Goal: Task Accomplishment & Management: Use online tool/utility

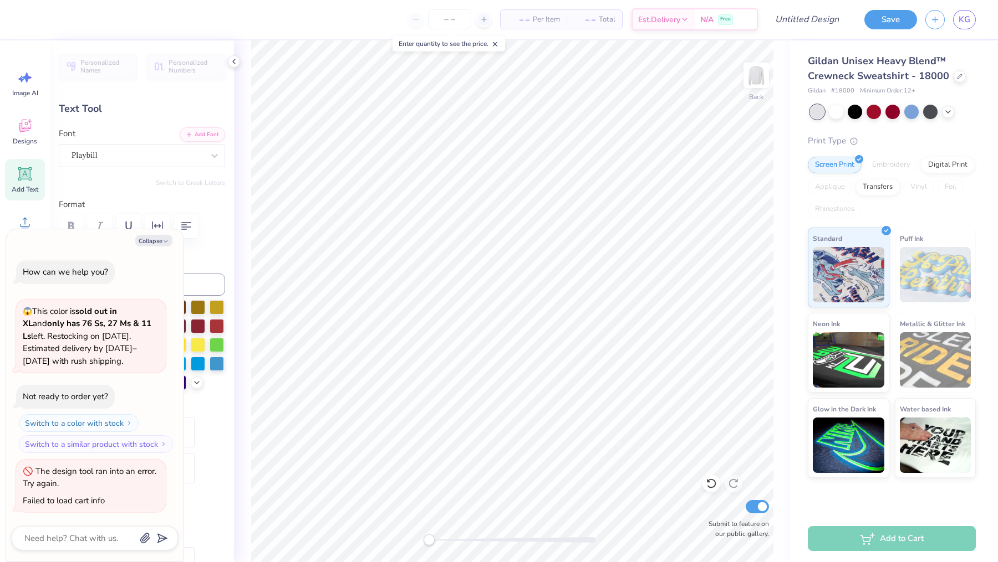
scroll to position [0, 1]
type textarea "x"
type textarea "fall"
type textarea "x"
type textarea "fal"
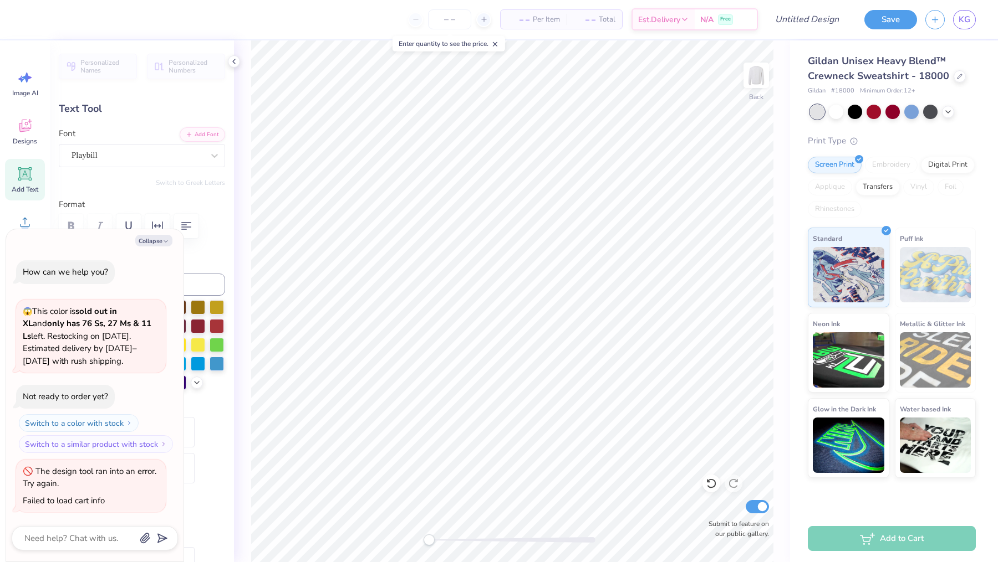
type textarea "x"
type textarea "f"
type textarea "x"
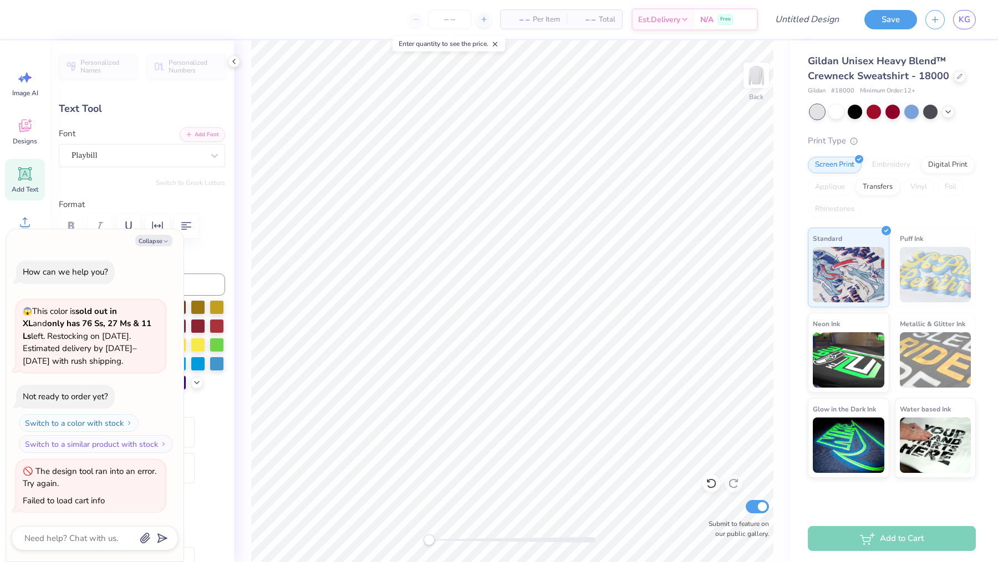
type textarea "F"
type textarea "x"
type textarea "FALL"
type textarea "x"
type textarea "FALL"
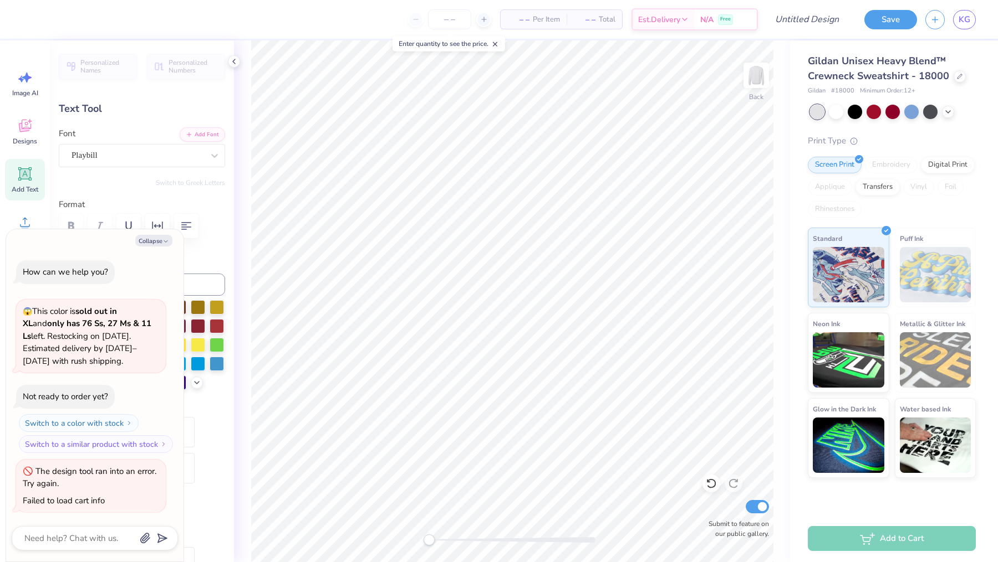
type textarea "x"
type textarea "FALL FO"
type textarea "x"
type textarea "FALL FORMA"
type textarea "x"
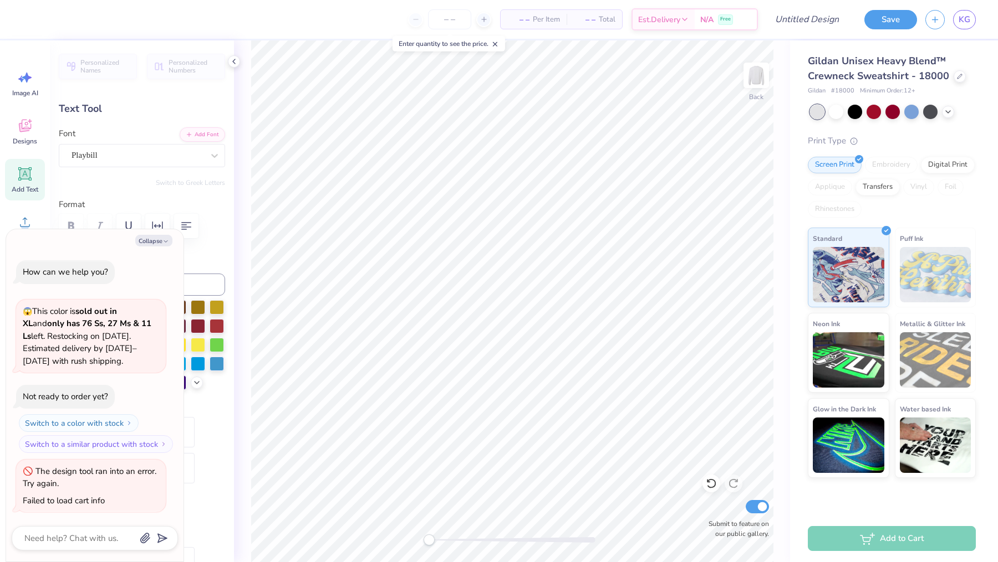
type textarea "FALL FORMAL"
type textarea "x"
type textarea "FALL FORMAL 20"
type textarea "x"
type textarea "FALL FORMAL 2025"
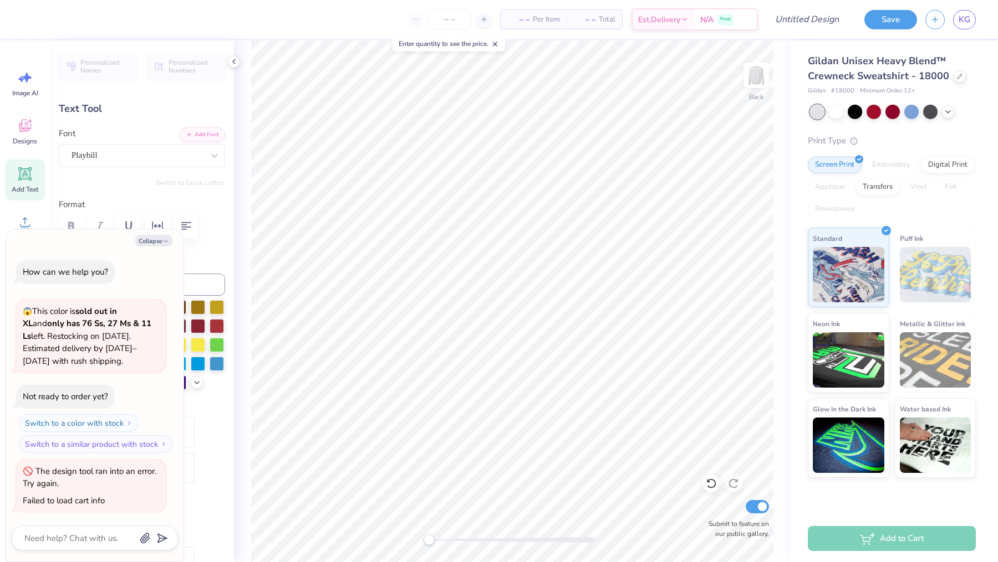
scroll to position [0, 4]
type textarea "x"
type input "3.83"
type textarea "x"
type input "9.58"
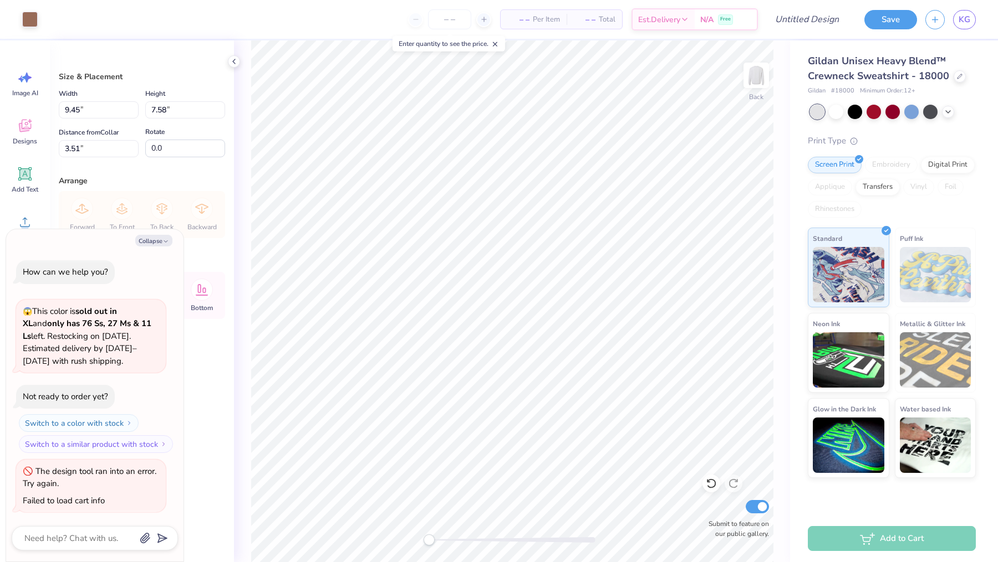
type textarea "x"
type input "9.05"
type input "7.26"
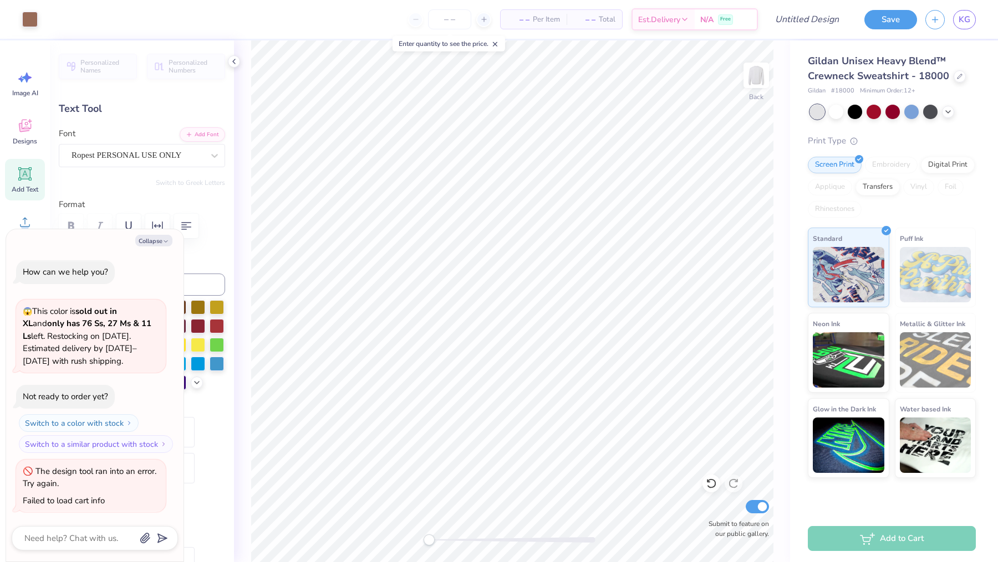
type textarea "x"
type input "3.67"
type input "0.48"
type input "9.54"
type textarea "x"
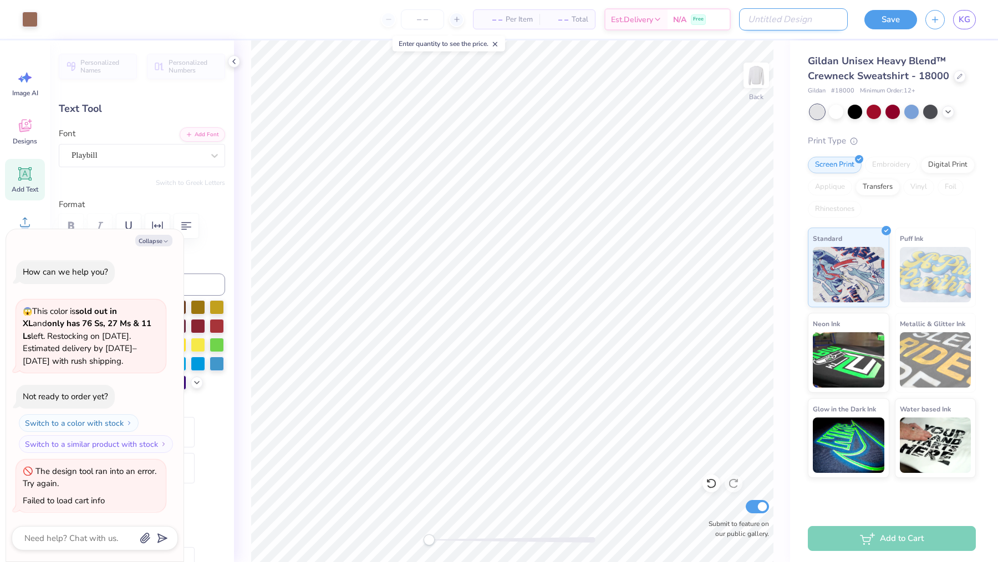
click at [817, 25] on input "Design Title" at bounding box center [793, 19] width 109 height 22
type input "F"
type textarea "x"
type input "FA"
type textarea "x"
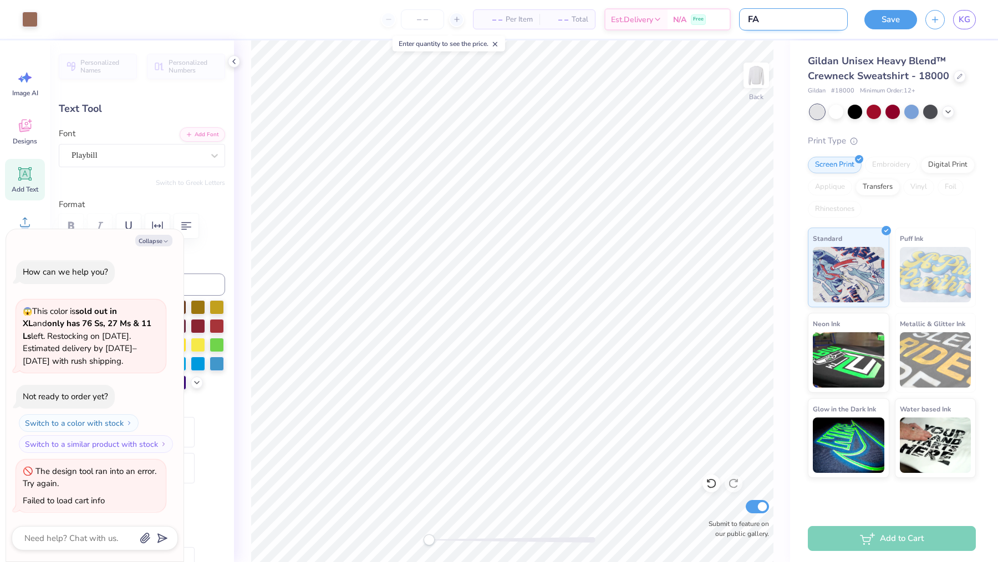
type input "FAL"
type textarea "x"
type input "FALL"
type textarea "x"
type input "FALL"
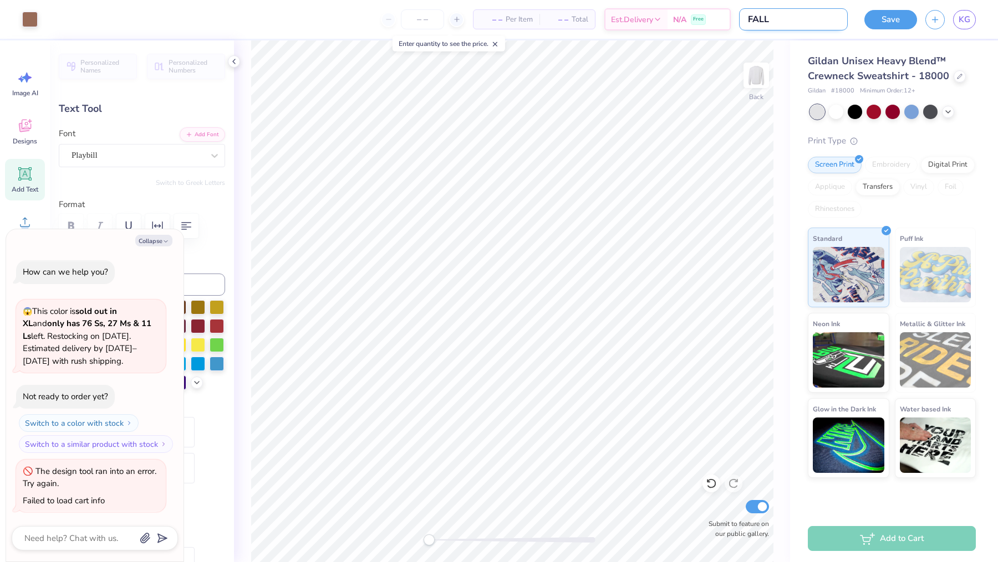
type textarea "x"
type input "FALL F"
type textarea "x"
type input "FALL FO"
type textarea "x"
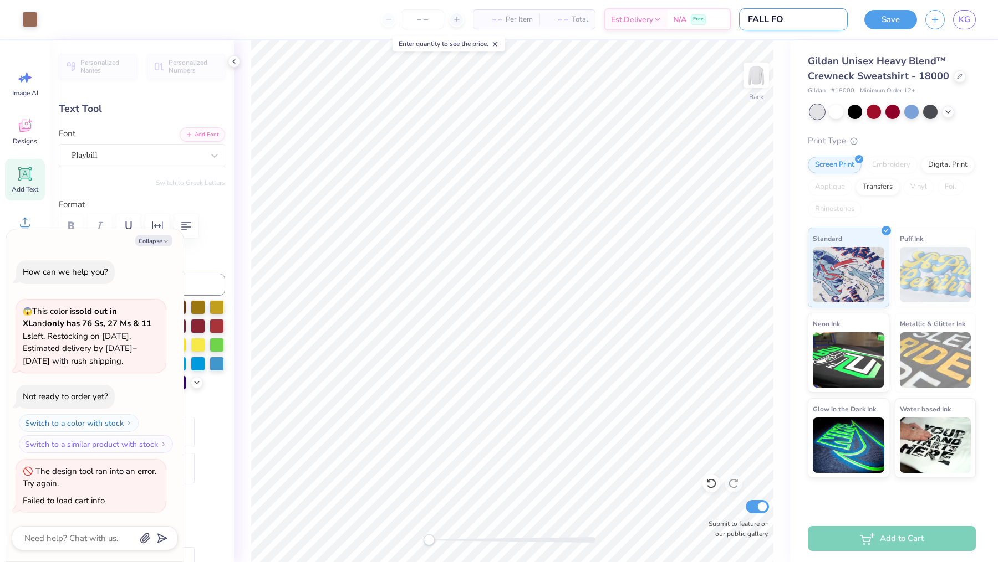
type input "FALL FOR"
type textarea "x"
type input "FALL FORM"
type textarea "x"
type input "FALL FORMA"
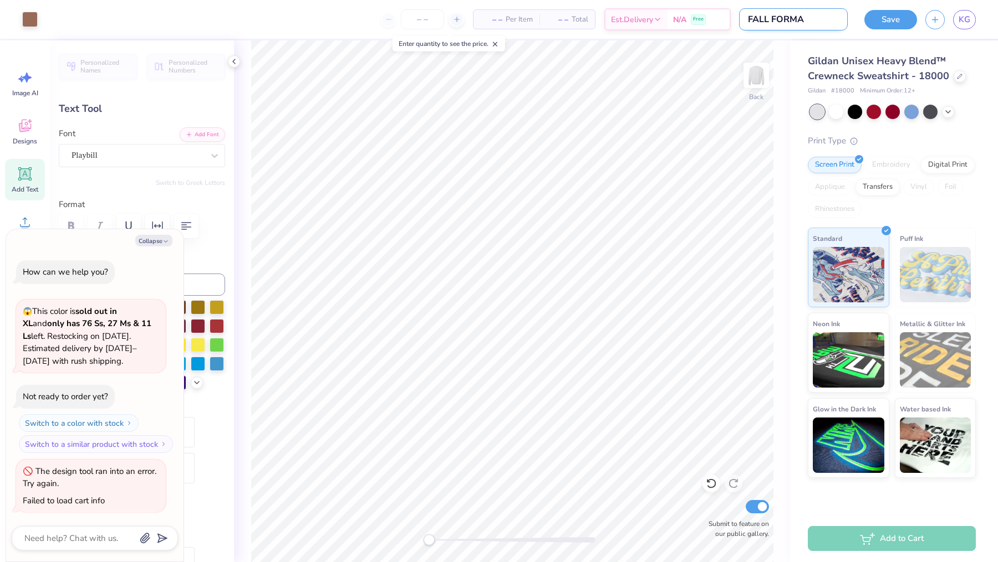
type textarea "x"
type input "FALL FORMAL"
type textarea "x"
type input "FALL FORMAL"
type textarea "x"
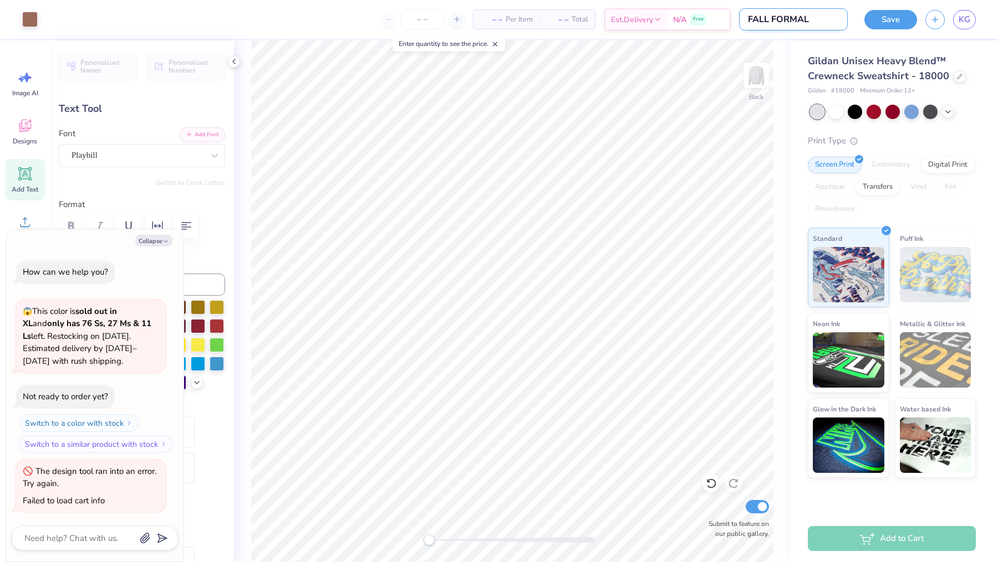
type input "FALL FORMAL 2"
type textarea "x"
type input "FALL FORMAL 2"
type textarea "x"
type input "9.72"
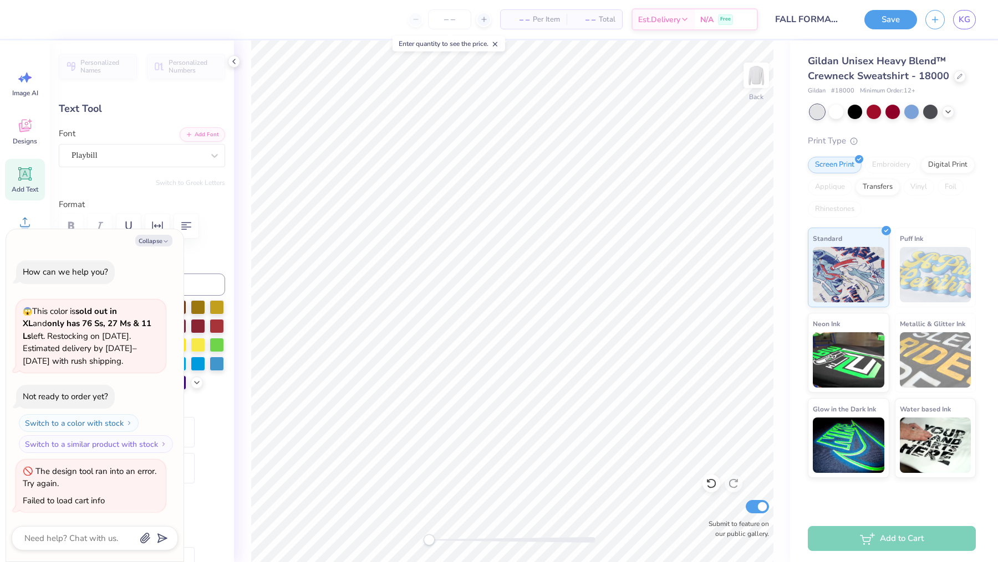
scroll to position [0, 3]
type textarea "x"
type textarea "FALL FORMAL 2025"
type textarea "x"
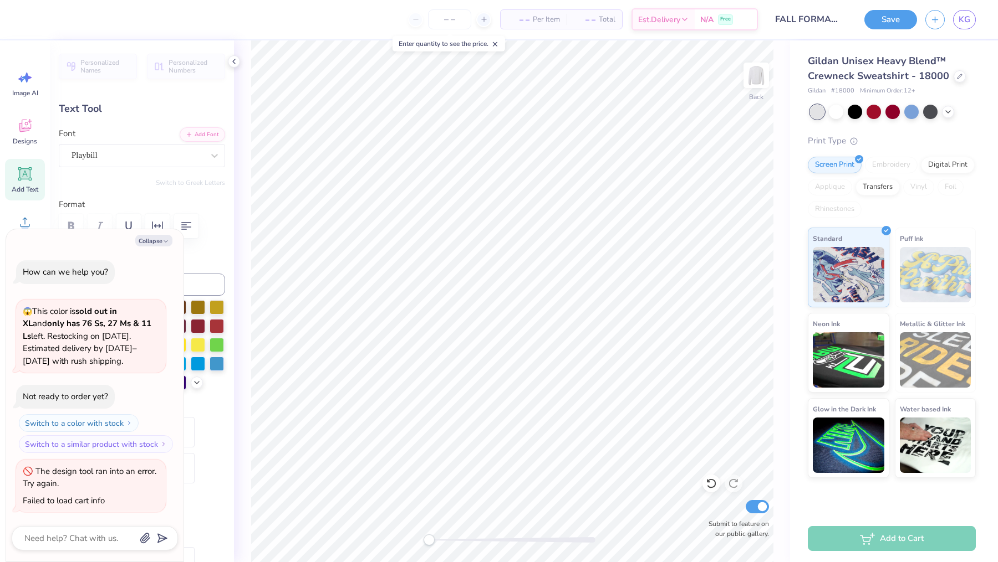
type textarea "FALL FORMAL 2025"
type textarea "x"
type textarea "FALL FORMAL 2025"
type textarea "x"
type textarea "FALL FORMAL 2025"
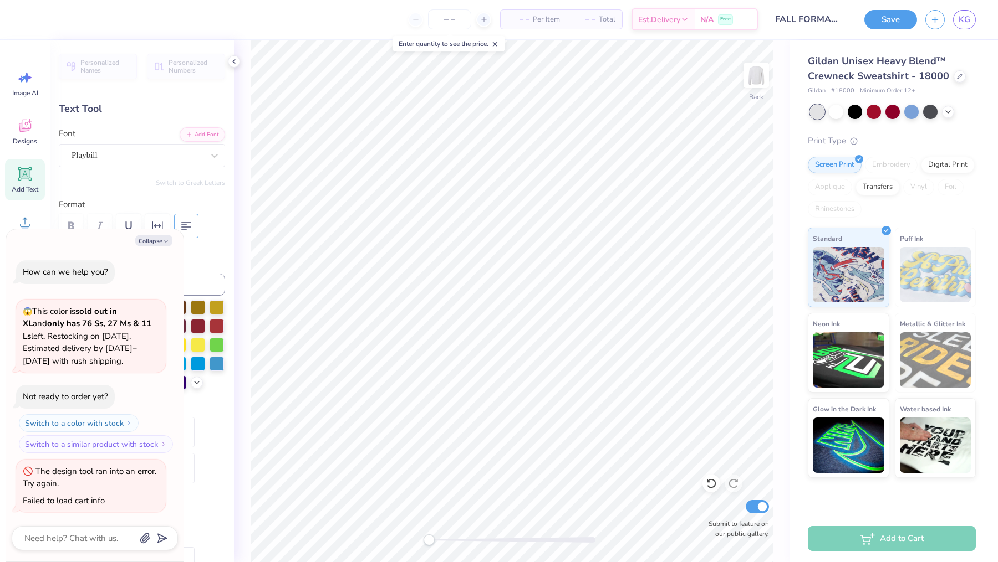
click at [189, 230] on icon "button" at bounding box center [186, 225] width 13 height 13
type textarea "x"
type input "2.49"
type input "1.32"
type input "9.31"
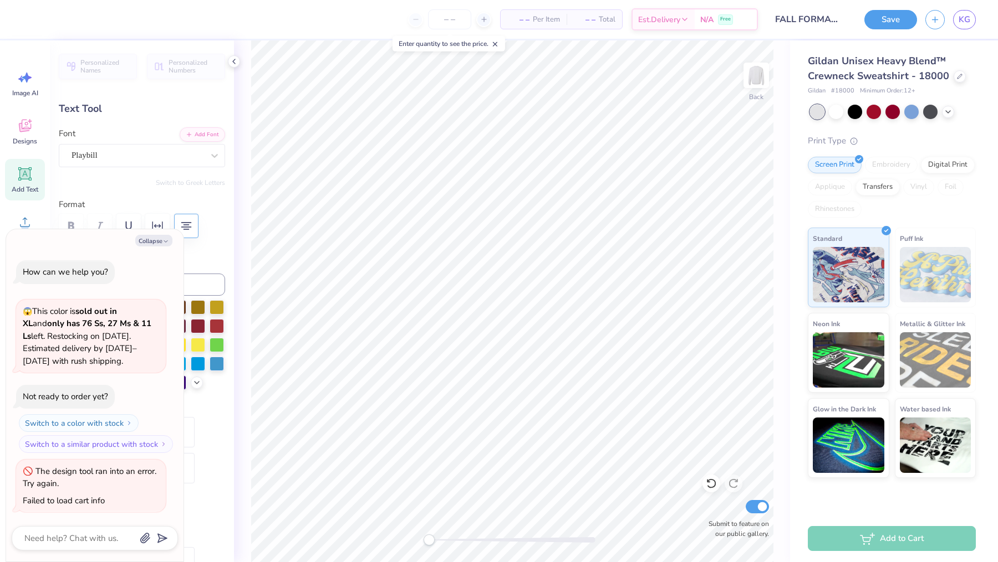
type textarea "x"
type textarea "FALL FORMAL2025"
type textarea "x"
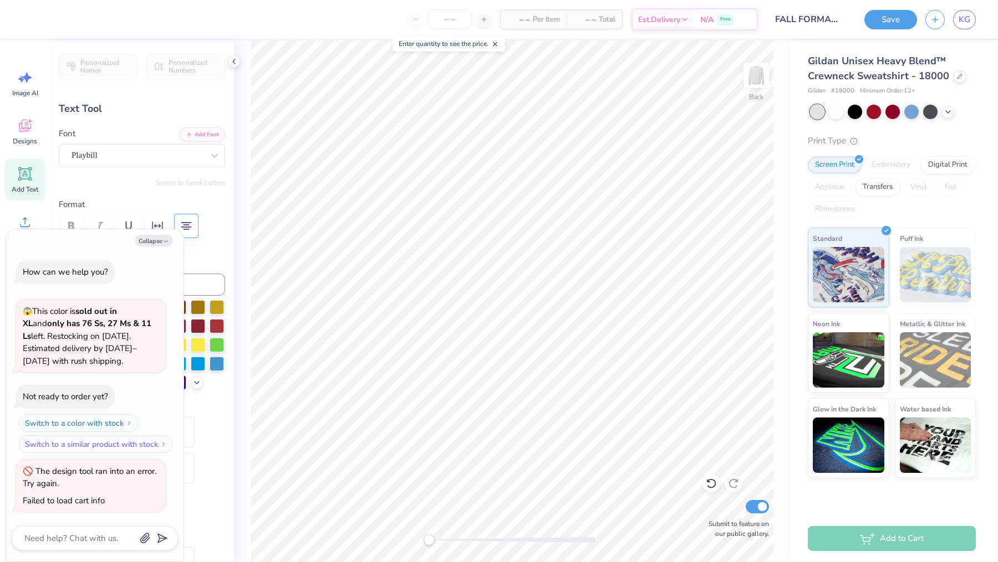
type textarea "FALL FORMAL 2025"
click at [799, 144] on div "Gildan Unisex Heavy Blend™ Crewneck Sweatshirt - 18000 Gildan # 18000 Minimum O…" at bounding box center [894, 259] width 208 height 438
click at [880, 17] on button "Save" at bounding box center [890, 17] width 53 height 19
type textarea "x"
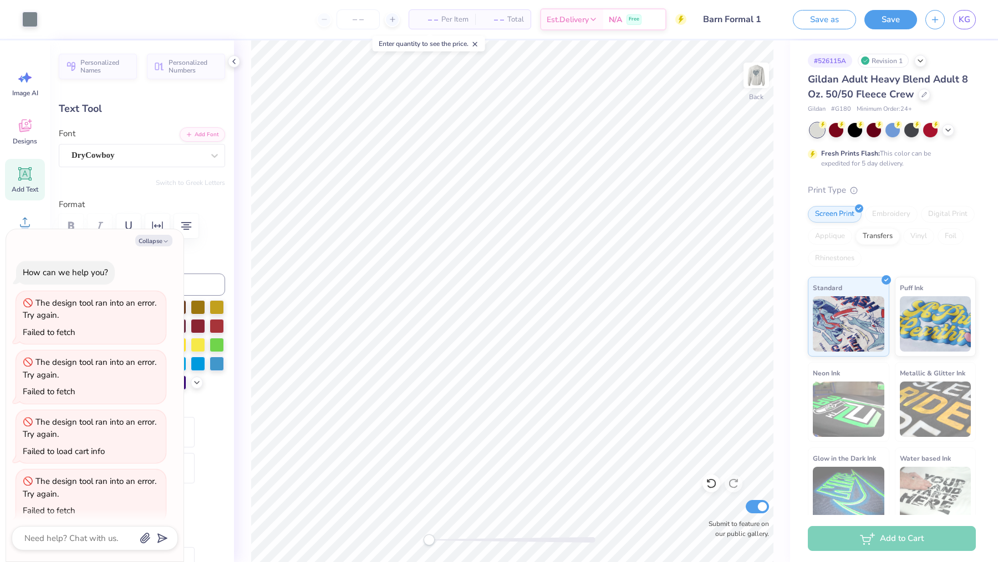
scroll to position [70, 0]
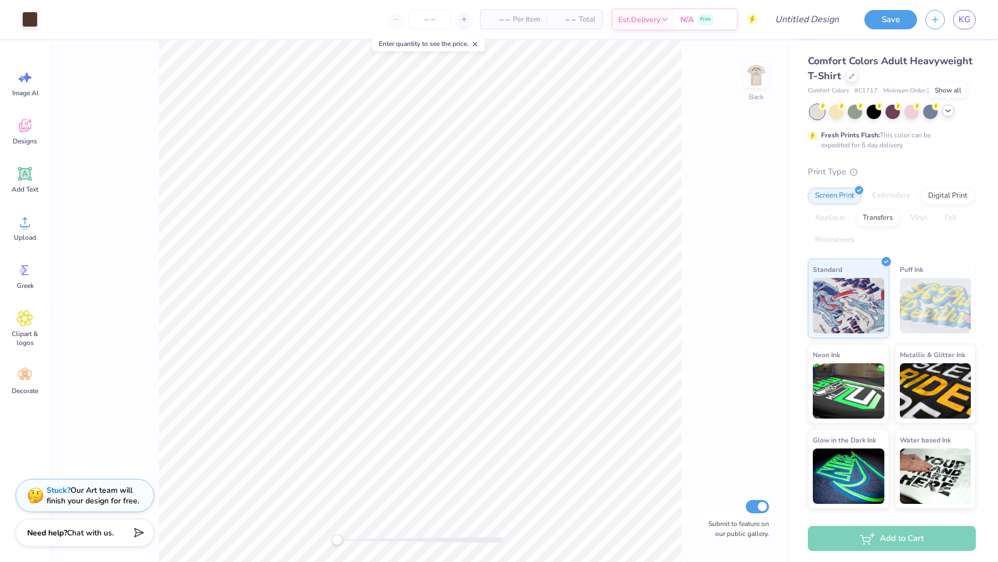
click at [950, 107] on icon at bounding box center [947, 110] width 9 height 9
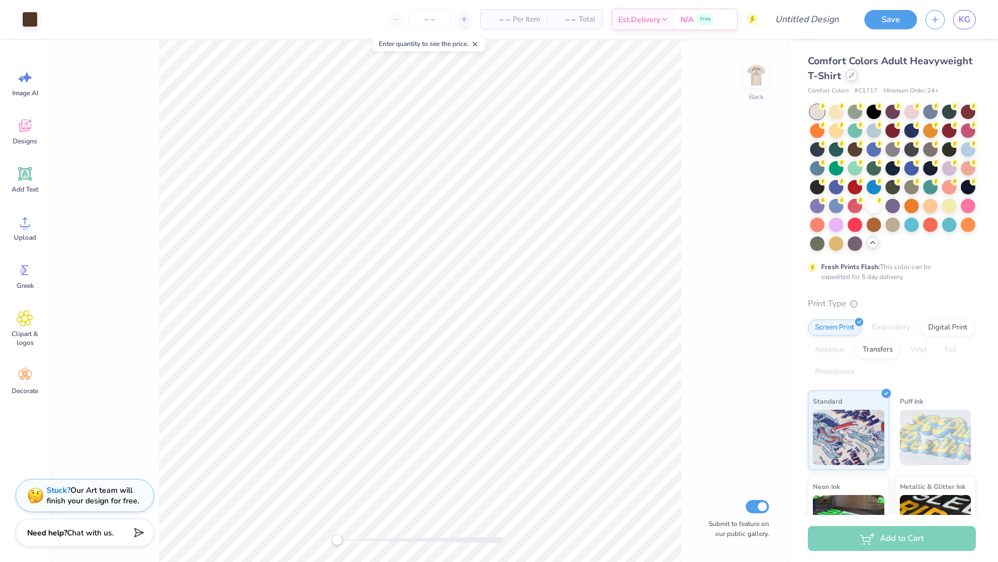
click at [851, 79] on div at bounding box center [851, 75] width 12 height 12
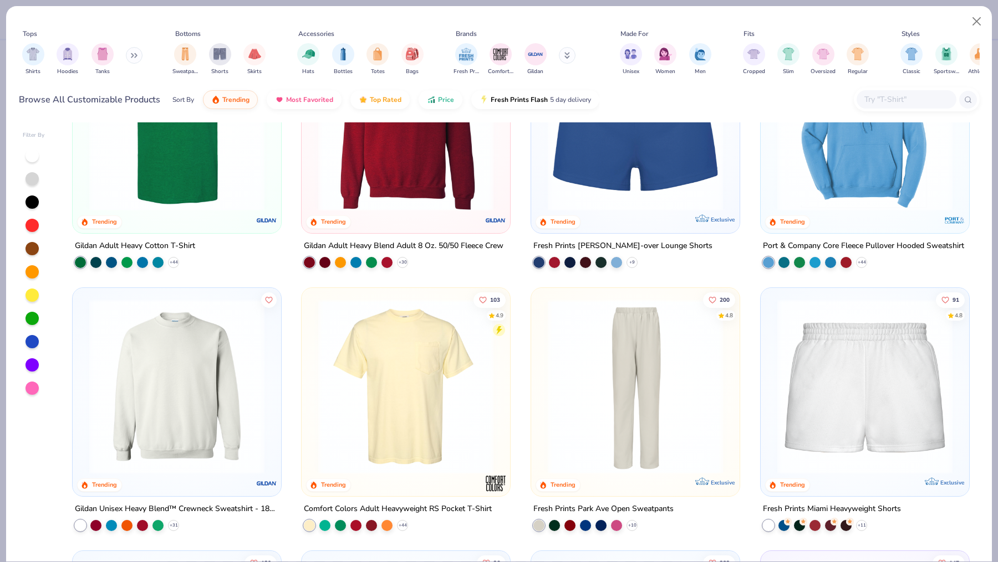
scroll to position [893, 0]
click at [562, 60] on button at bounding box center [567, 55] width 17 height 17
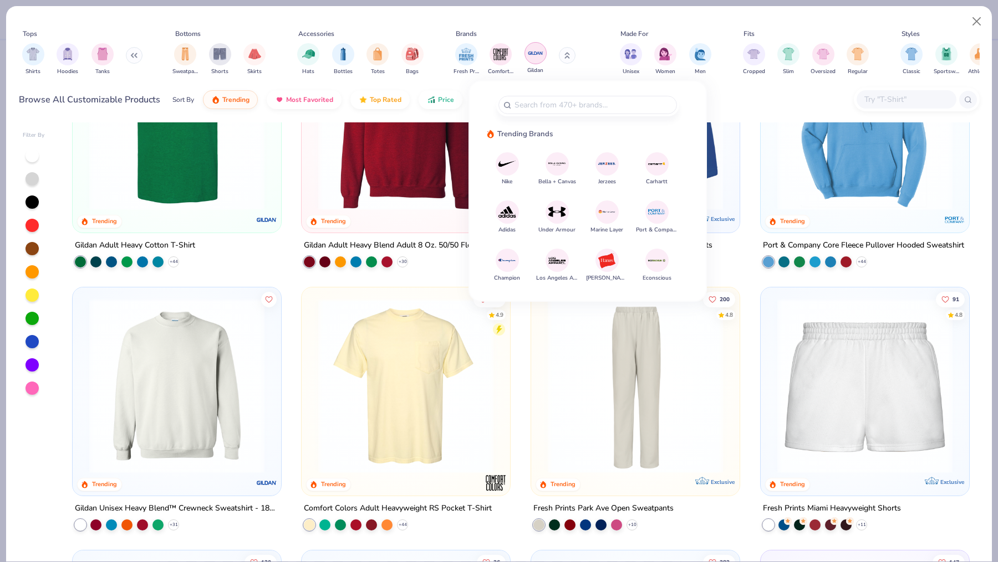
click at [536, 56] on img "filter for Gildan" at bounding box center [535, 53] width 17 height 17
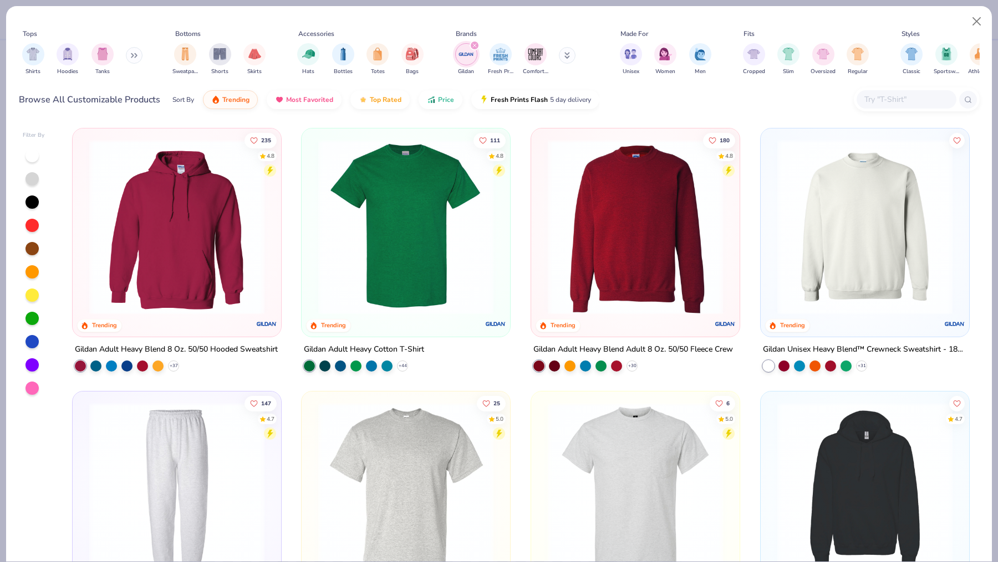
click at [566, 58] on icon at bounding box center [567, 55] width 6 height 7
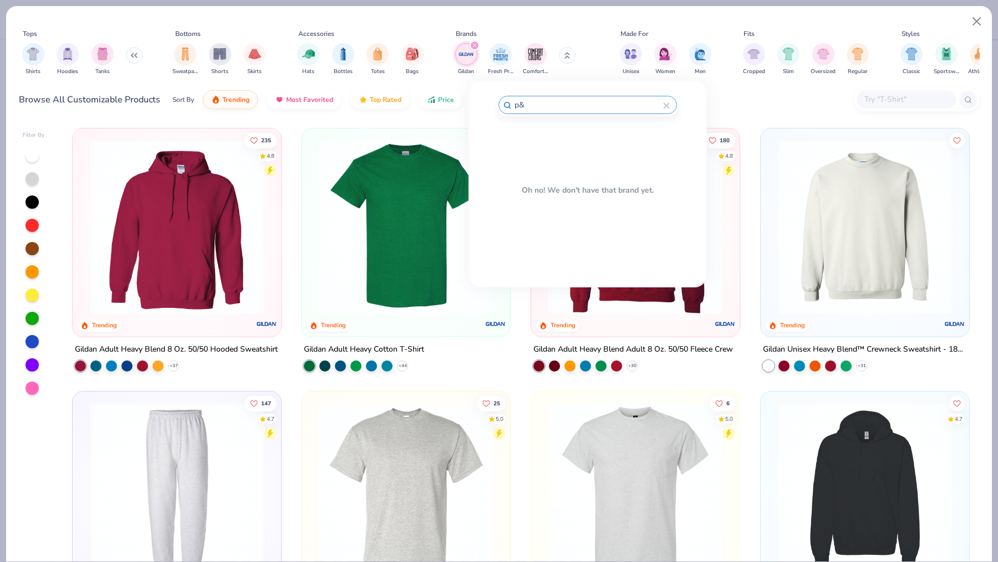
type input "p"
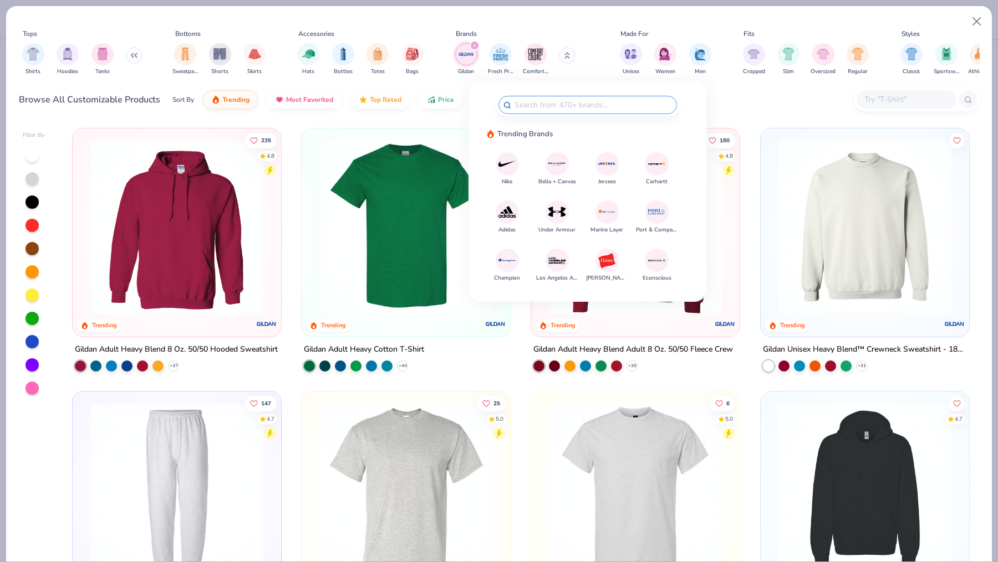
click at [883, 103] on input "text" at bounding box center [905, 99] width 85 height 13
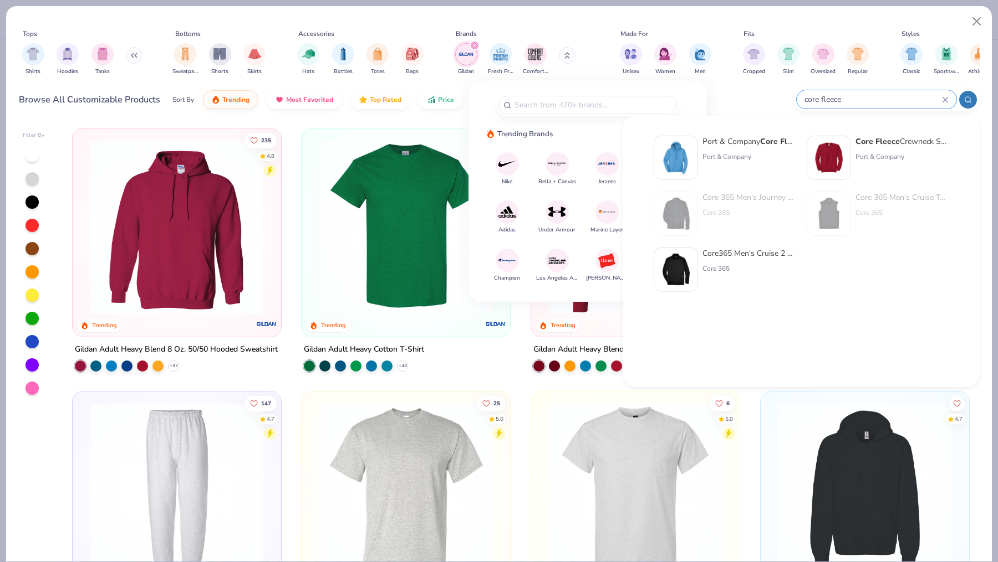
type input "core fleece"
click at [859, 157] on div "Port & Company" at bounding box center [901, 157] width 93 height 10
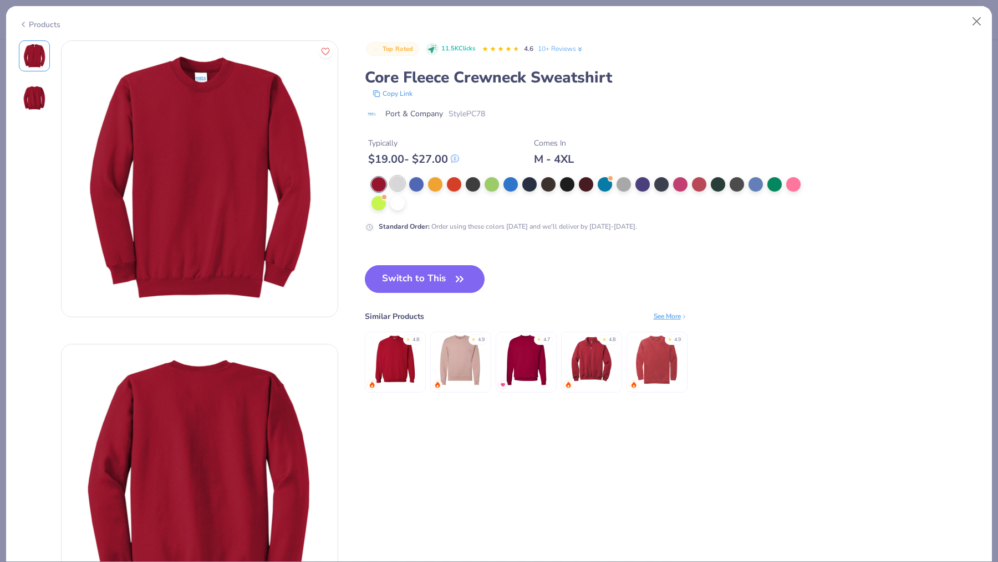
click at [395, 186] on div at bounding box center [397, 183] width 14 height 14
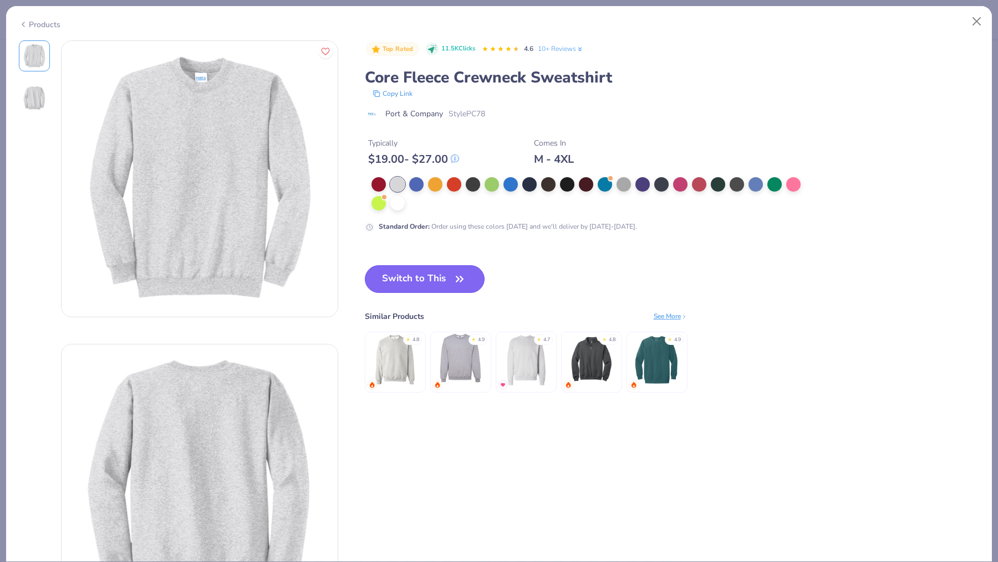
click at [431, 276] on button "Switch to This" at bounding box center [425, 279] width 120 height 28
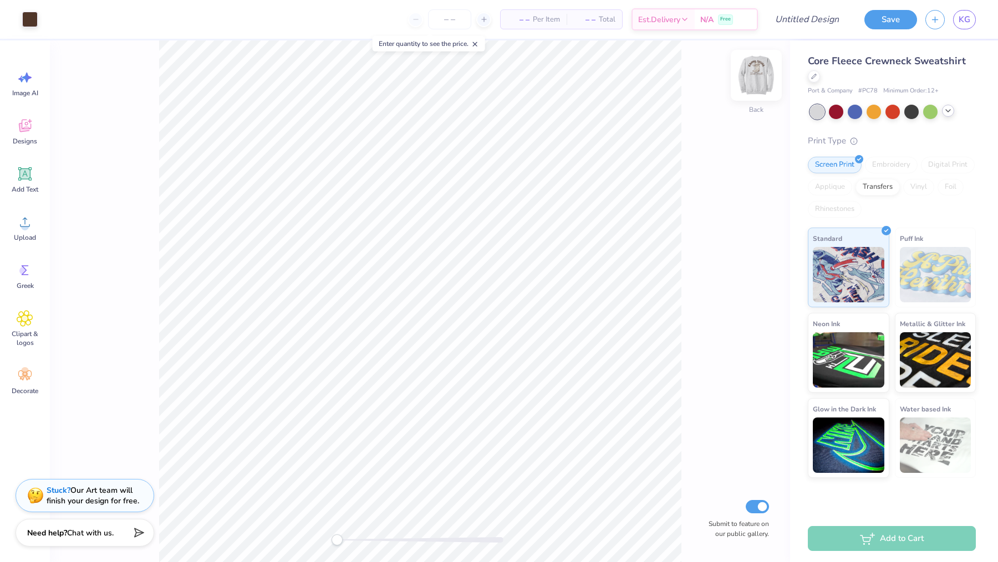
click at [755, 63] on img at bounding box center [756, 75] width 44 height 44
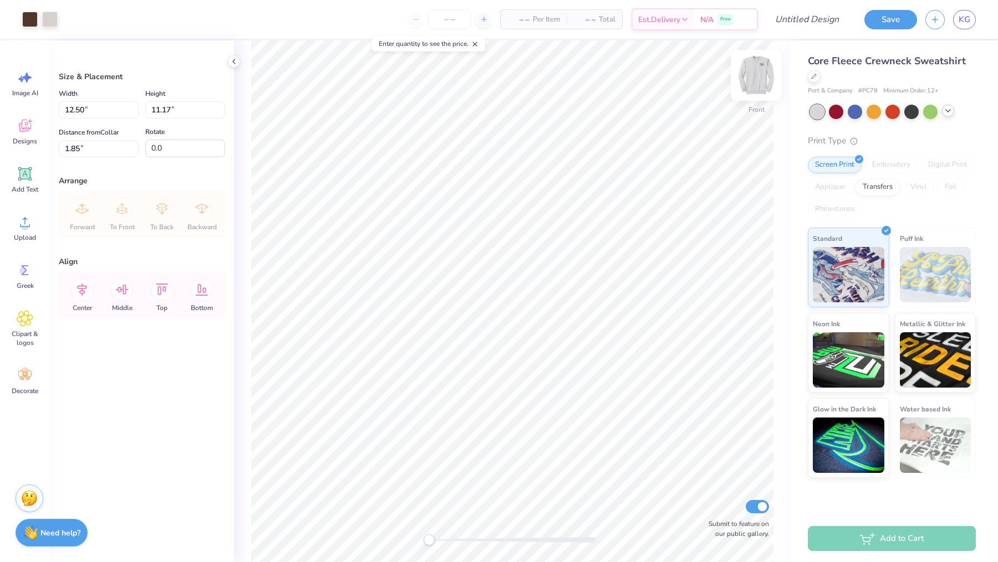
click at [756, 86] on img at bounding box center [756, 75] width 44 height 44
type input "3.50"
type input "2.08"
type input "1.43"
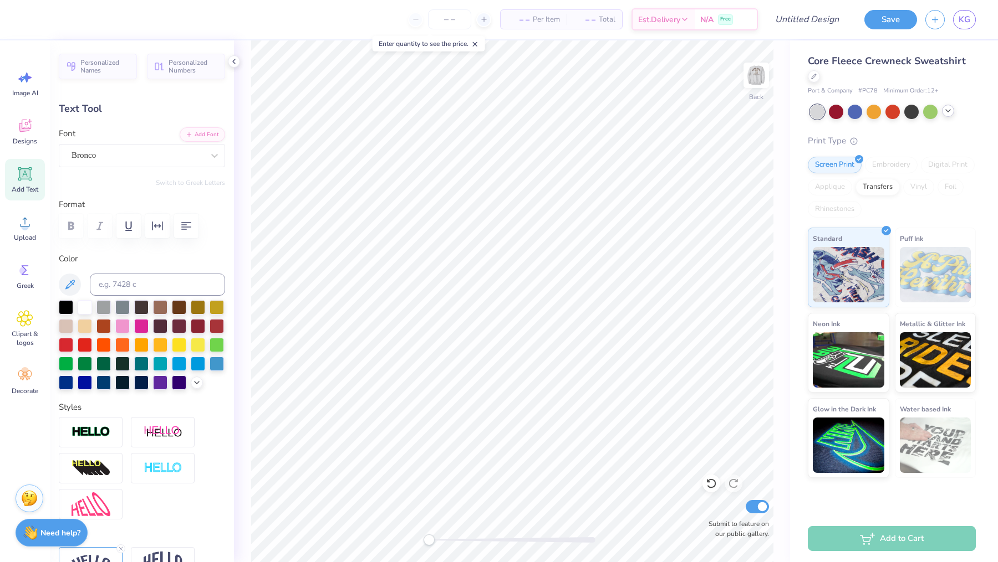
type textarea "ALPHA XI DELTA"
type input "9.61"
type input "2.04"
type input "11.62"
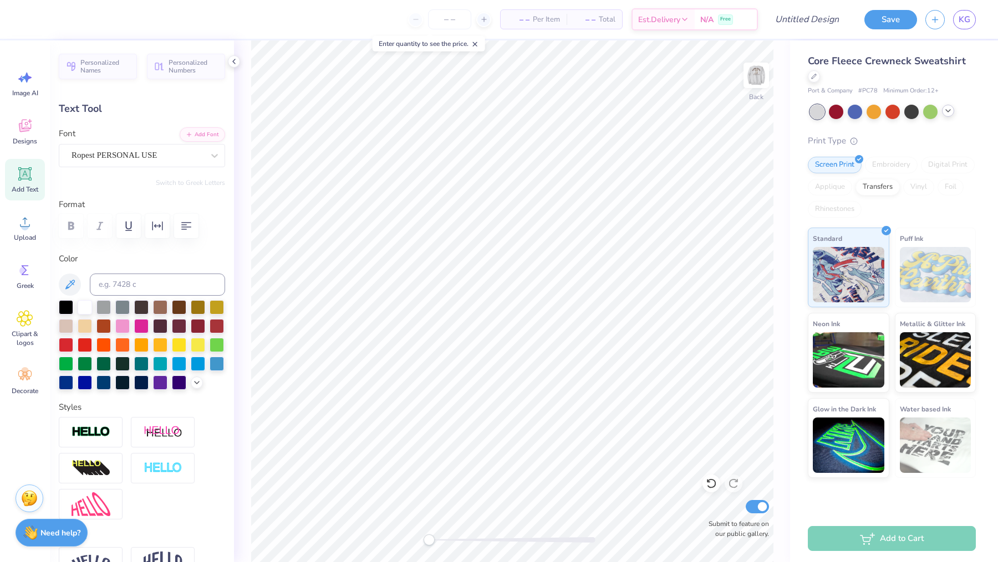
scroll to position [0, 2]
type textarea "Fall Formal"
click at [773, 175] on div "Back Submit to feature on our public gallery." at bounding box center [512, 301] width 556 height 522
type input "11.25"
type input "1.98"
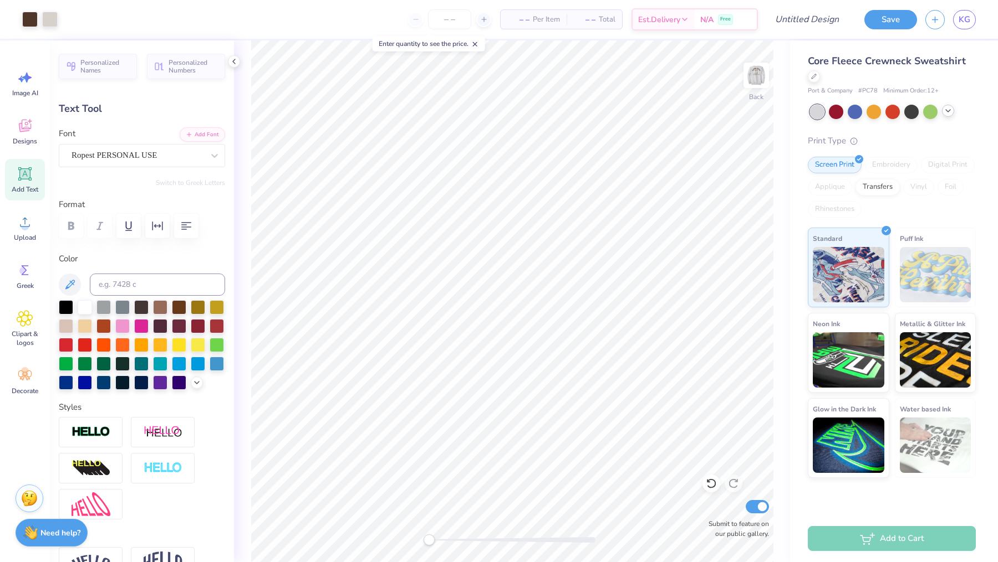
type input "11.65"
type input "8.11"
type input "1.42"
type input "12.05"
type input "11.78"
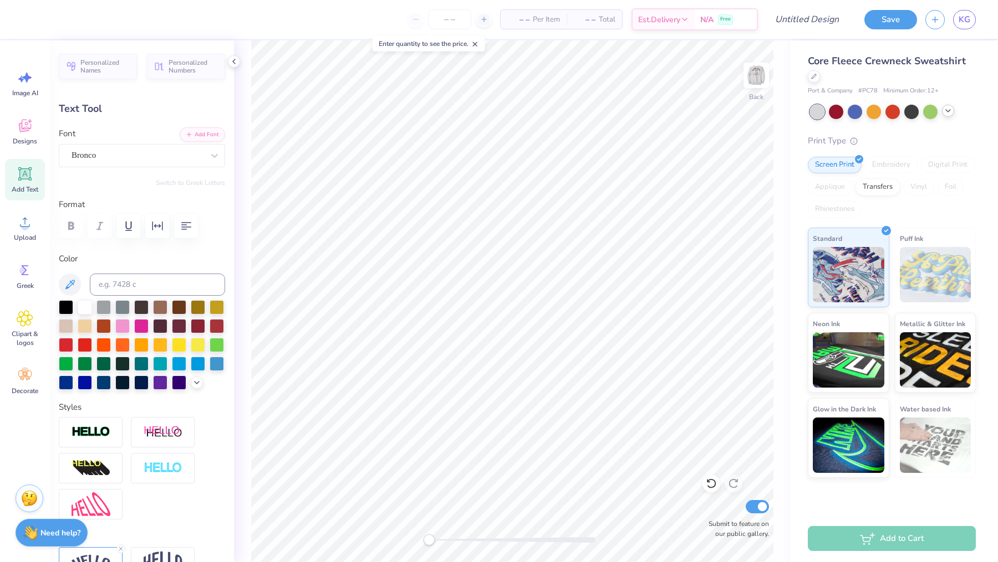
type input "4.61"
type input "2.91"
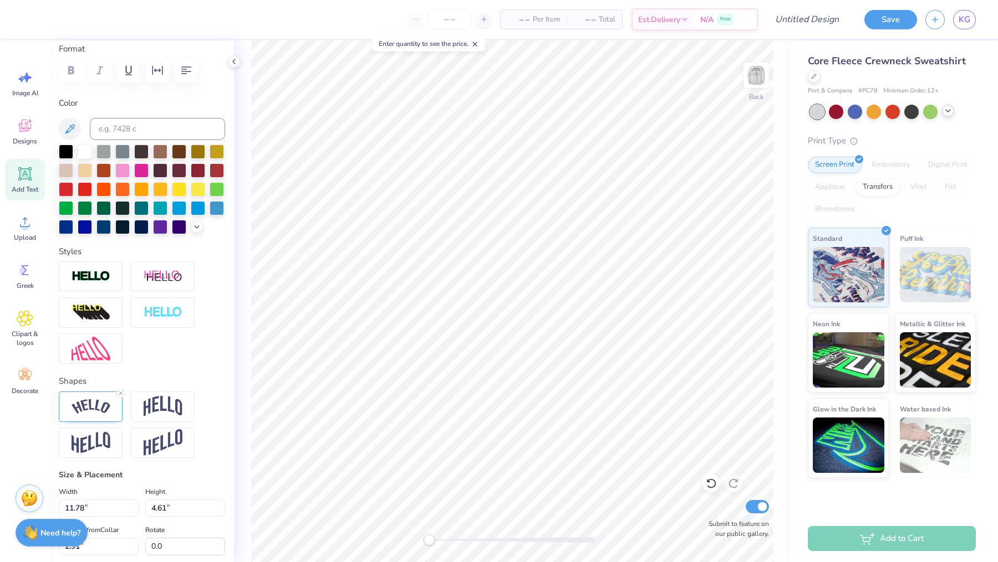
scroll to position [158, 0]
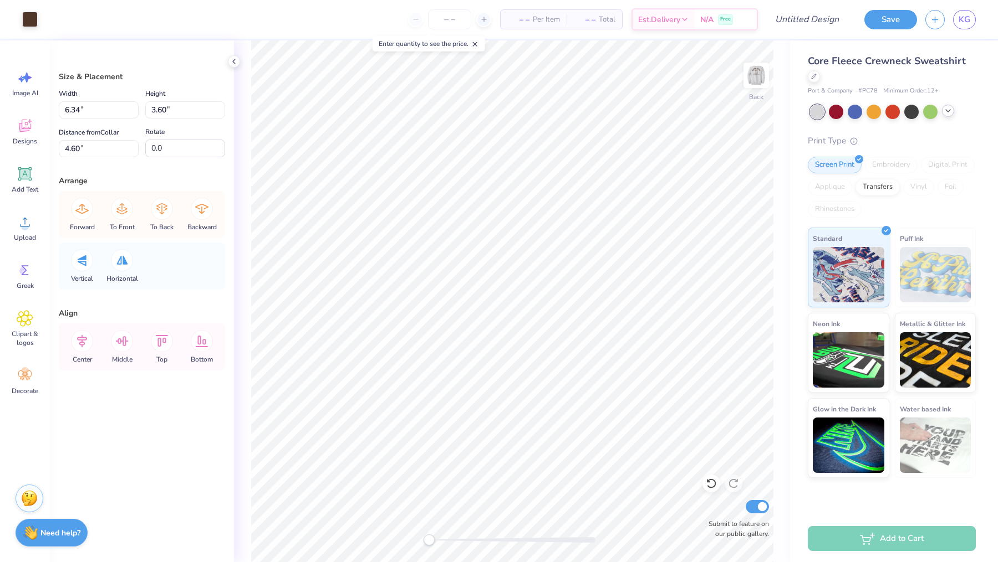
type input "5.06"
type input "2.88"
type input "5.32"
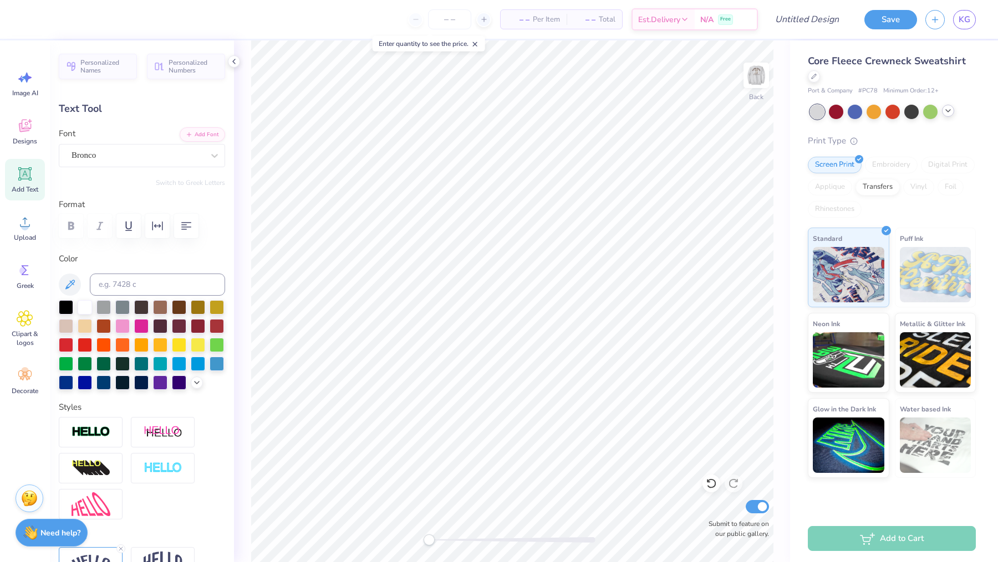
type input "10.55"
type input "4.13"
type input "3.22"
type input "8.11"
type input "1.42"
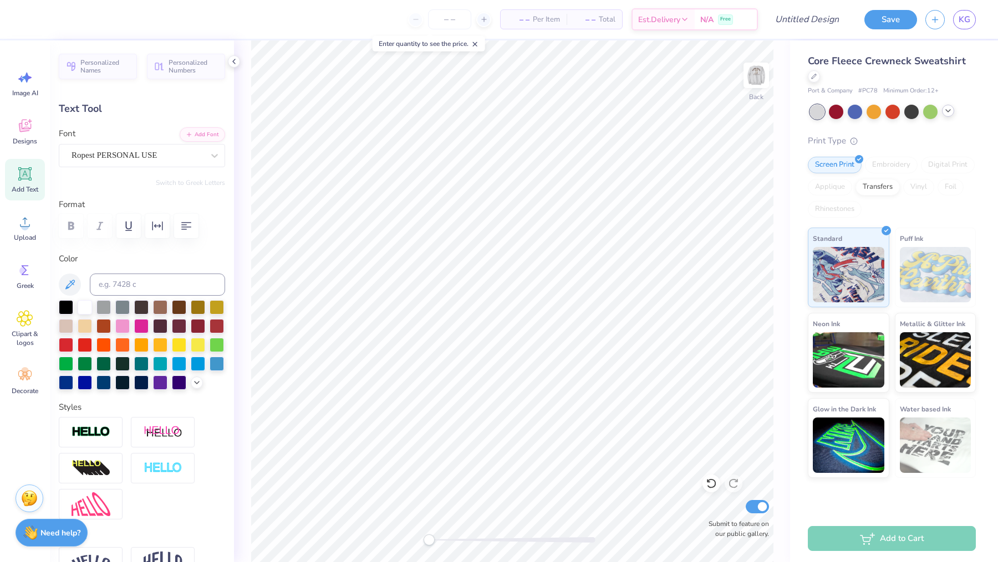
type input "12.17"
type textarea "Fall Formal"
click at [787, 148] on div "Back Submit to feature on our public gallery." at bounding box center [512, 301] width 556 height 522
type input "12.19"
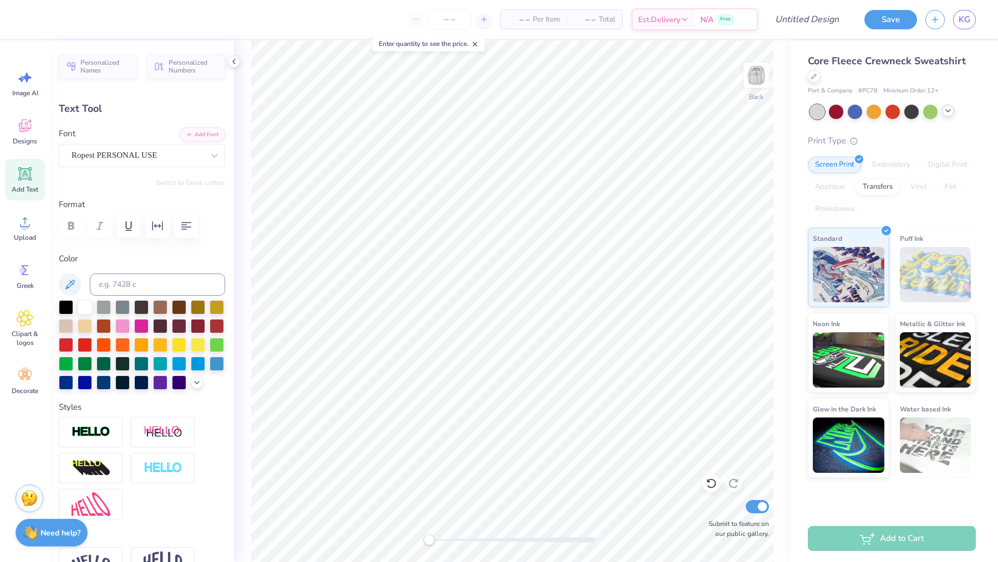
type input "6.76"
type input "1.19"
type input "12.43"
